Goal: Information Seeking & Learning: Find specific page/section

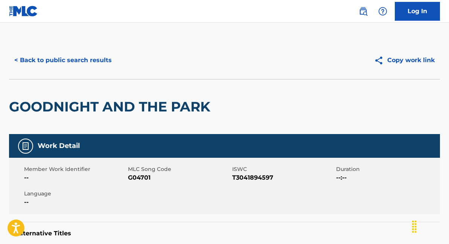
click at [62, 62] on button "< Back to public search results" at bounding box center [63, 60] width 108 height 19
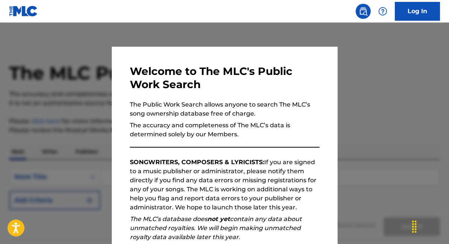
click at [355, 62] on div at bounding box center [224, 145] width 449 height 244
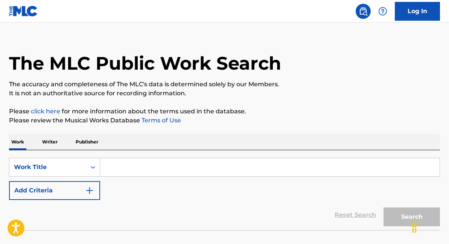
scroll to position [10, 0]
click at [120, 166] on input "Search Form" at bounding box center [269, 167] width 339 height 18
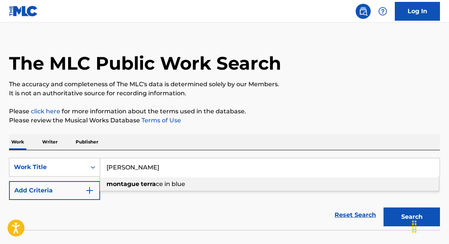
click at [149, 184] on strong "terra" at bounding box center [148, 183] width 15 height 7
type input "[GEOGRAPHIC_DATA] in blue"
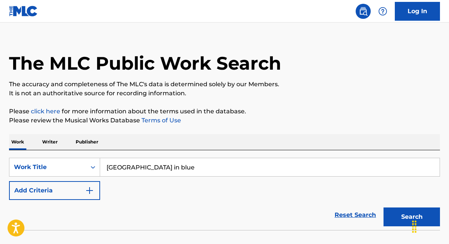
click at [395, 218] on button "Search" at bounding box center [411, 216] width 56 height 19
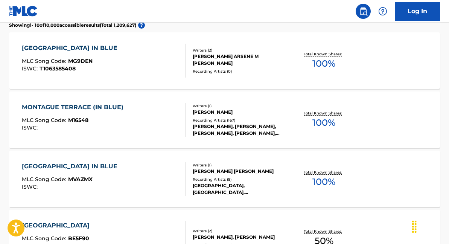
scroll to position [221, 0]
click at [80, 106] on div "MONTAGUE TERRACE (IN BLUE)" at bounding box center [74, 107] width 105 height 9
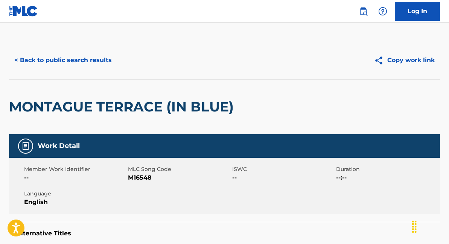
click at [50, 61] on button "< Back to public search results" at bounding box center [63, 60] width 108 height 19
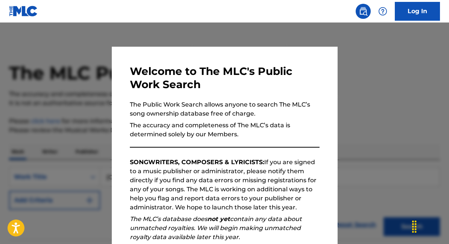
scroll to position [241, 0]
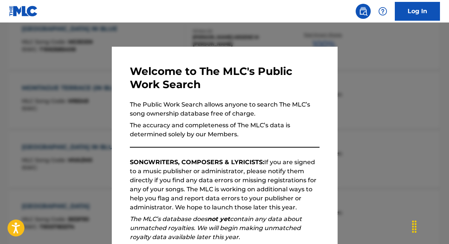
click at [379, 87] on div at bounding box center [224, 145] width 449 height 244
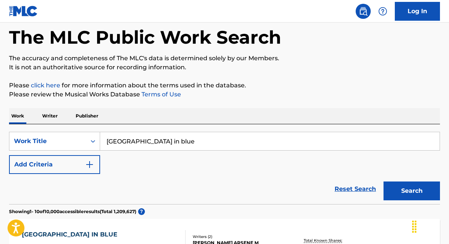
scroll to position [0, 0]
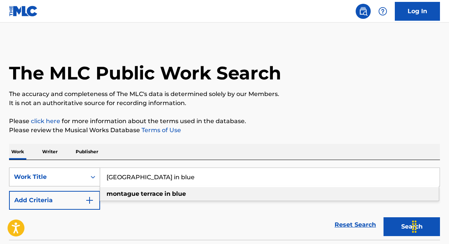
drag, startPoint x: 206, startPoint y: 176, endPoint x: 95, endPoint y: 176, distance: 110.9
click at [95, 176] on div "SearchWithCriteria8e8c49a1-565e-416d-b52e-f4b6b97c1ef2 Work Title [GEOGRAPHIC_D…" at bounding box center [224, 176] width 431 height 19
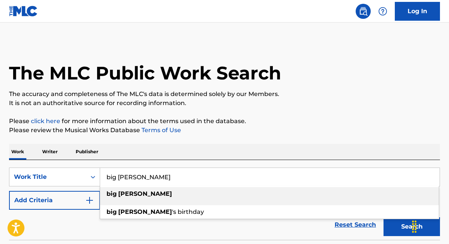
type input "big [PERSON_NAME]"
click at [141, 195] on div "big [PERSON_NAME]" at bounding box center [269, 194] width 338 height 14
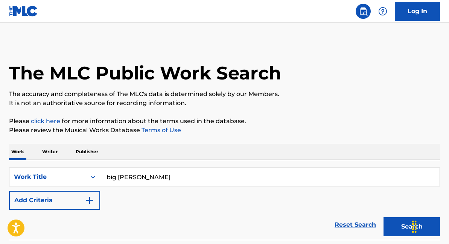
click at [388, 227] on button "Search" at bounding box center [411, 226] width 56 height 19
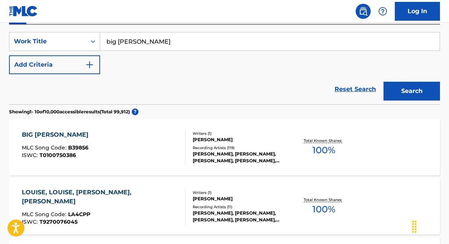
scroll to position [141, 0]
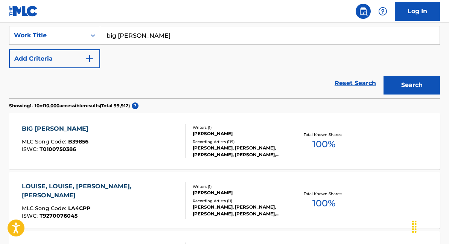
click at [43, 126] on div "BIG [PERSON_NAME]" at bounding box center [57, 128] width 70 height 9
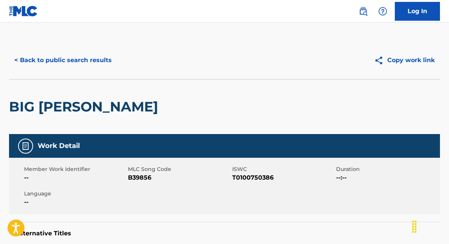
click at [80, 63] on button "< Back to public search results" at bounding box center [63, 60] width 108 height 19
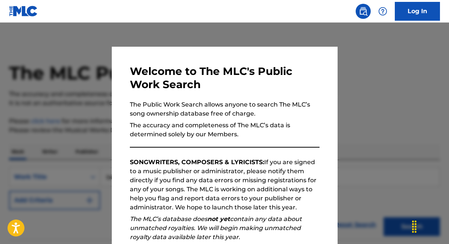
scroll to position [141, 0]
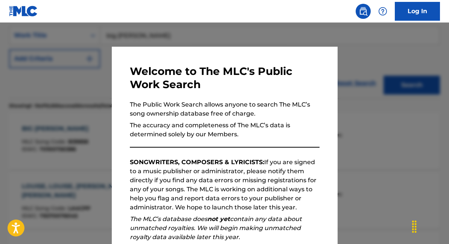
click at [380, 119] on div at bounding box center [224, 145] width 449 height 244
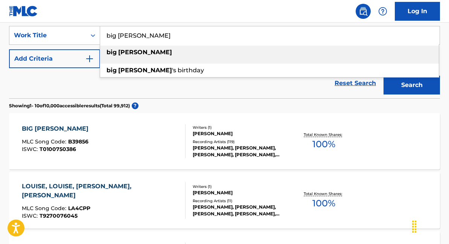
drag, startPoint x: 148, startPoint y: 34, endPoint x: 103, endPoint y: 33, distance: 45.1
click at [103, 33] on input "big [PERSON_NAME]" at bounding box center [269, 35] width 339 height 18
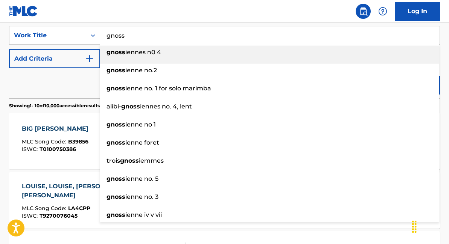
click at [142, 53] on span "iennes n0 4" at bounding box center [143, 52] width 36 height 7
type input "gnossiennes n0 4"
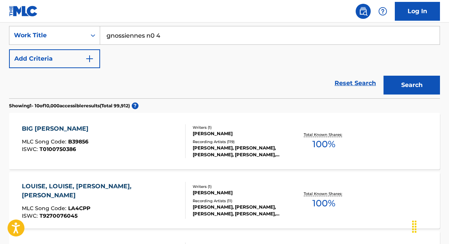
click at [93, 60] on img "Search Form" at bounding box center [89, 58] width 9 height 9
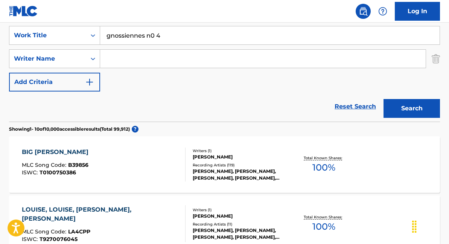
click at [135, 59] on input "Search Form" at bounding box center [262, 59] width 325 height 18
type input "[PERSON_NAME]"
click at [412, 112] on button "Search" at bounding box center [411, 108] width 56 height 19
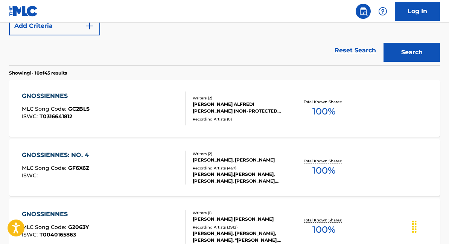
scroll to position [203, 0]
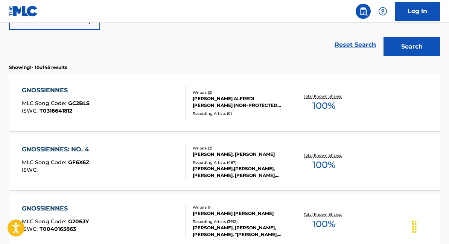
click at [49, 91] on div "GNOSSIENNES" at bounding box center [56, 90] width 68 height 9
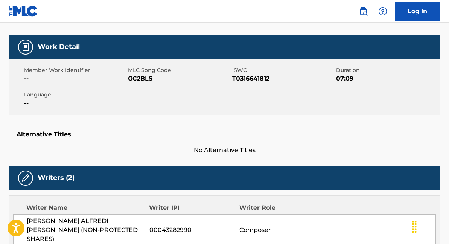
scroll to position [153, 0]
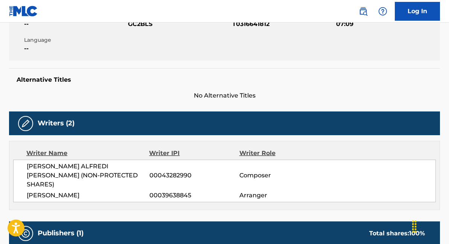
scroll to position [246, 0]
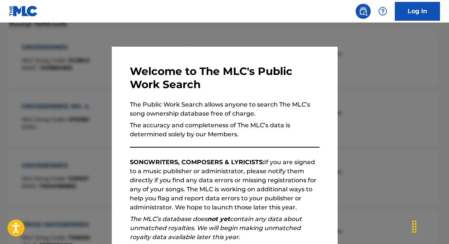
click at [370, 86] on div at bounding box center [224, 145] width 449 height 244
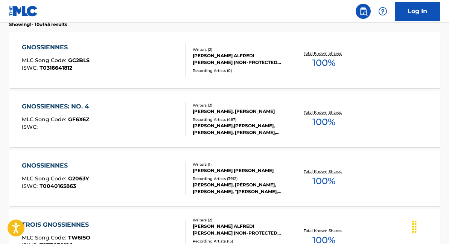
click at [61, 109] on div "GNOSSIENNES: NO. 4" at bounding box center [57, 106] width 71 height 9
